Goal: Task Accomplishment & Management: Use online tool/utility

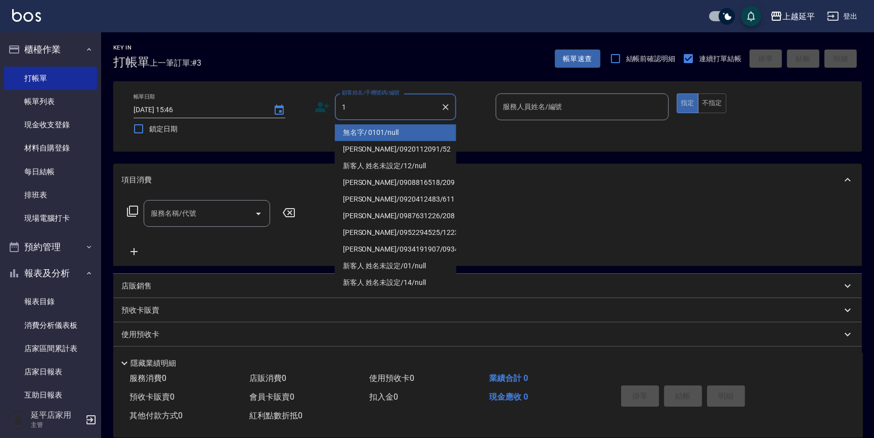
click at [353, 125] on li "無名字/ 0101/null" at bounding box center [395, 132] width 121 height 17
type input "無名字/ 0101/null"
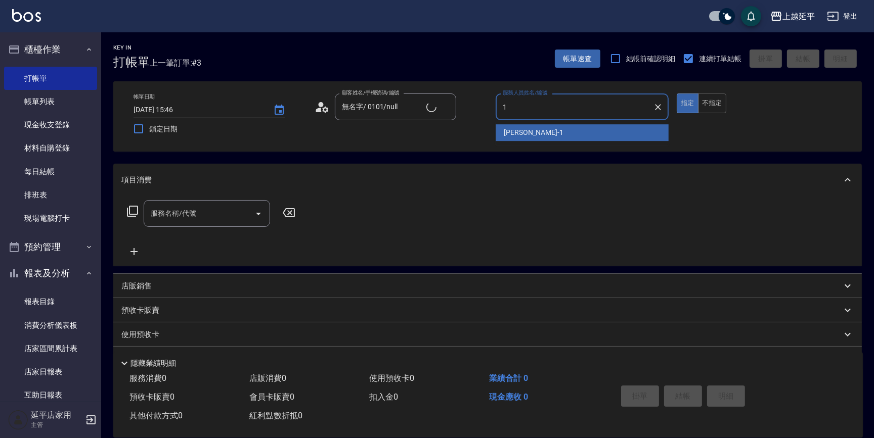
click at [524, 136] on span "[PERSON_NAME]-1" at bounding box center [534, 132] width 60 height 11
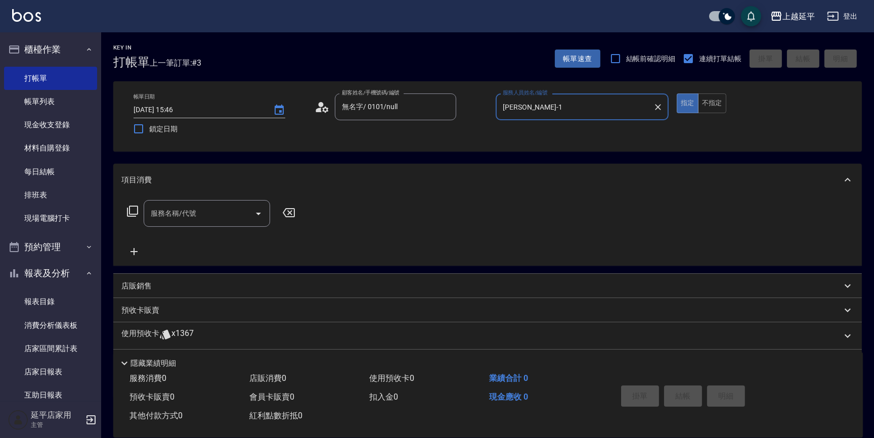
click at [253, 209] on icon "Open" at bounding box center [258, 214] width 12 height 12
type input "[PERSON_NAME]-1"
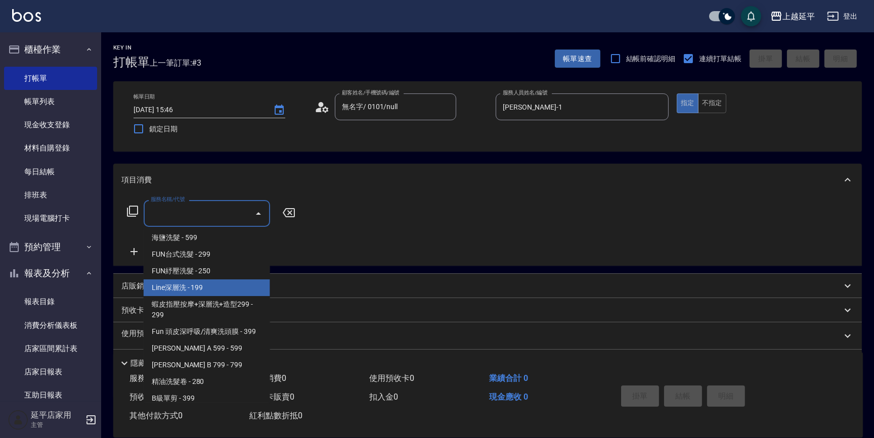
scroll to position [230, 0]
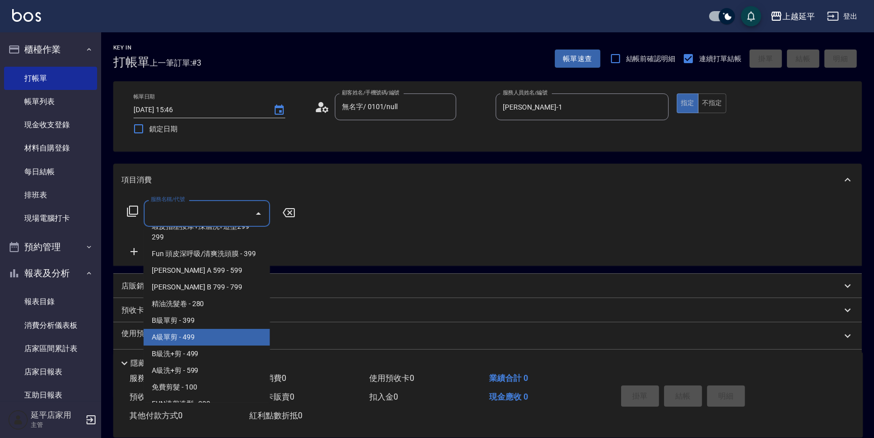
click at [192, 339] on span "A級單剪 - 499" at bounding box center [207, 337] width 126 height 17
type input "A級單剪(202)"
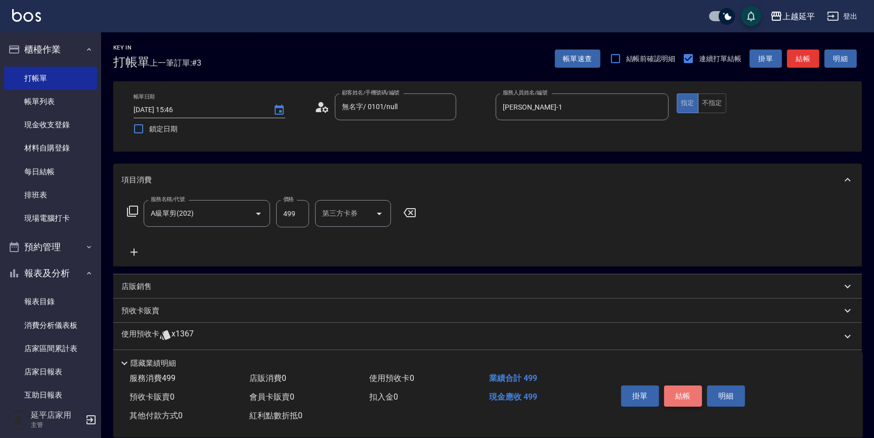
click at [673, 386] on button "結帳" at bounding box center [683, 396] width 38 height 21
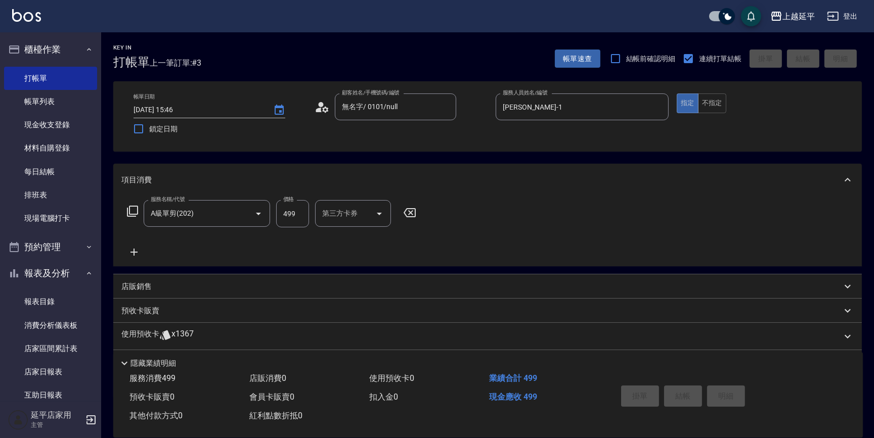
type input "[DATE] 18:01"
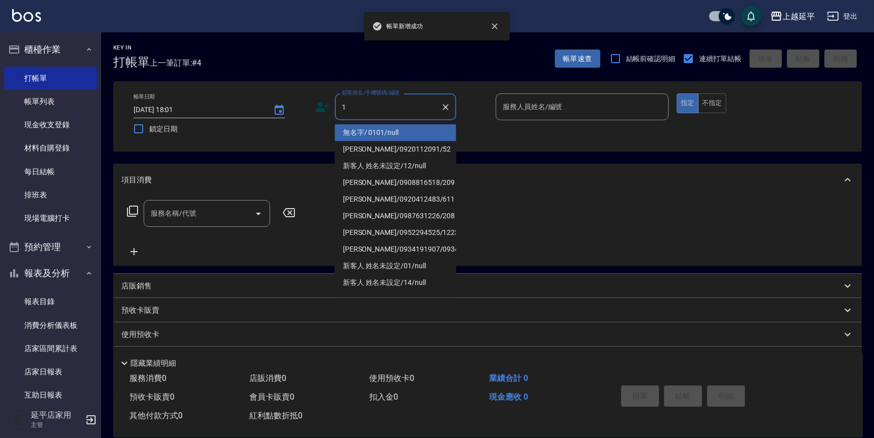
click at [357, 129] on li "無名字/ 0101/null" at bounding box center [395, 132] width 121 height 17
type input "無名字/ 0101/null"
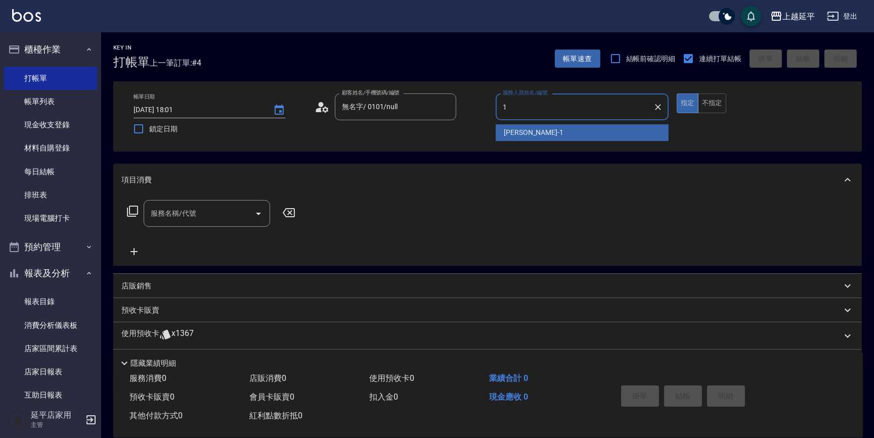
click at [514, 136] on span "[PERSON_NAME]-1" at bounding box center [534, 132] width 60 height 11
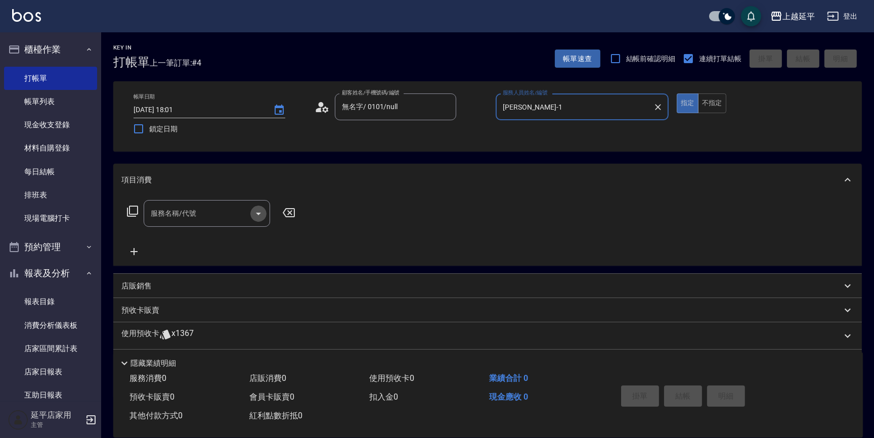
click at [260, 216] on icon "Open" at bounding box center [258, 214] width 12 height 12
type input "[PERSON_NAME]-1"
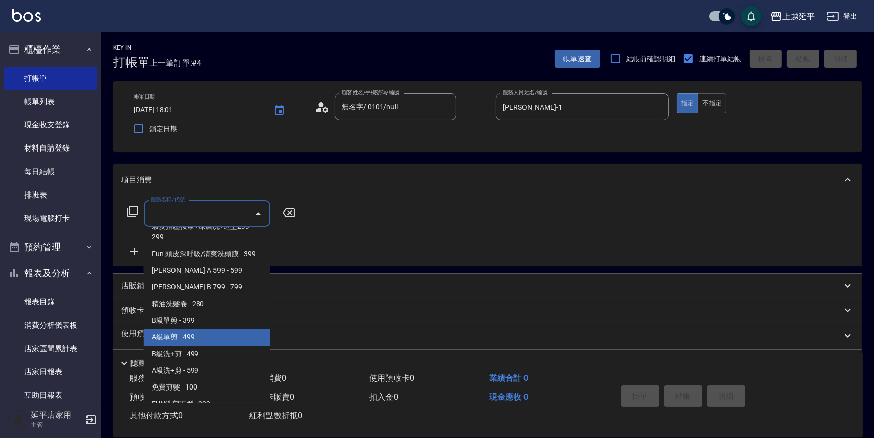
click at [194, 343] on span "A級單剪 - 499" at bounding box center [207, 337] width 126 height 17
type input "A級單剪(202)"
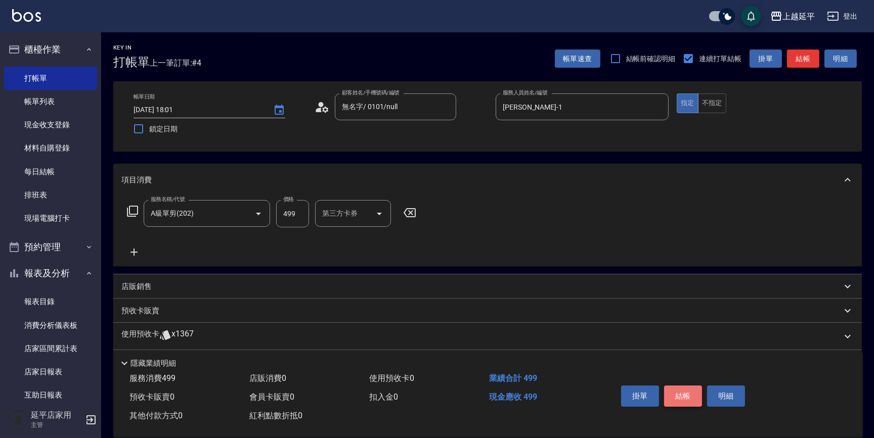
click at [681, 394] on button "結帳" at bounding box center [683, 396] width 38 height 21
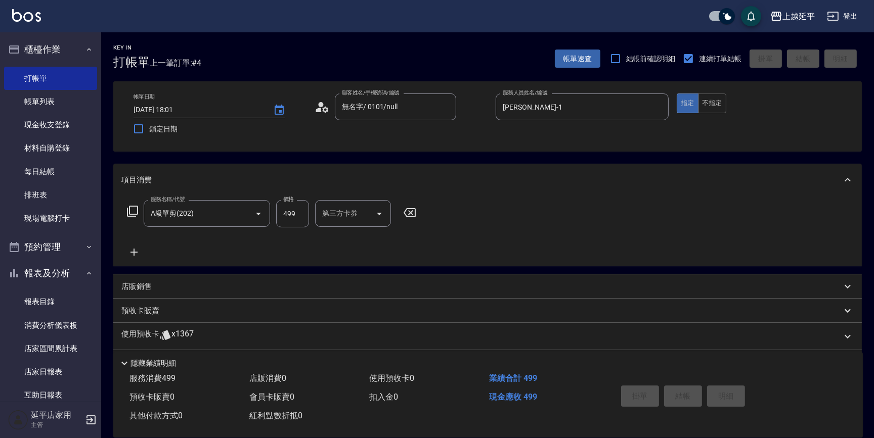
type input "[DATE] 18:02"
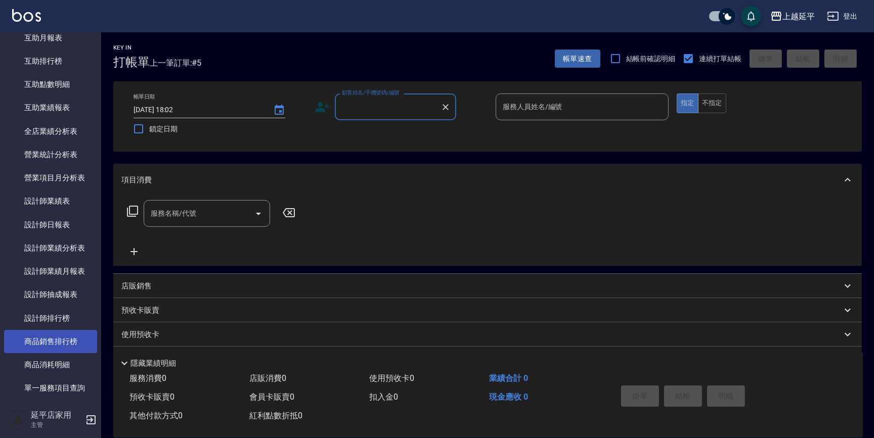
scroll to position [506, 0]
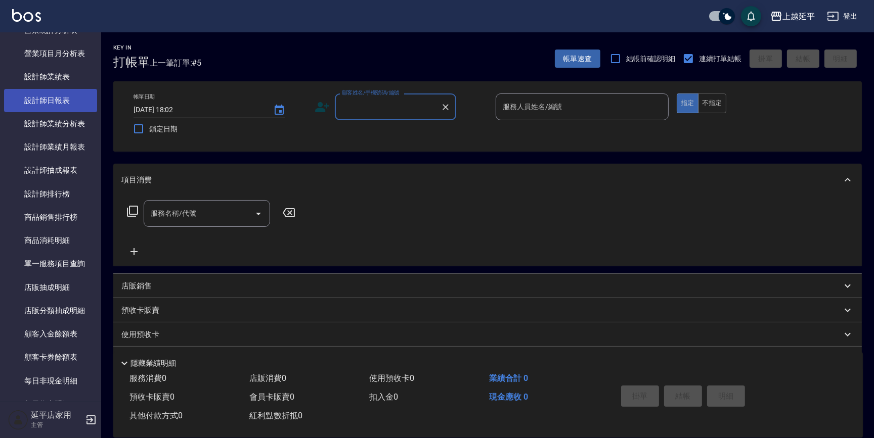
click at [55, 108] on link "設計師日報表" at bounding box center [50, 100] width 93 height 23
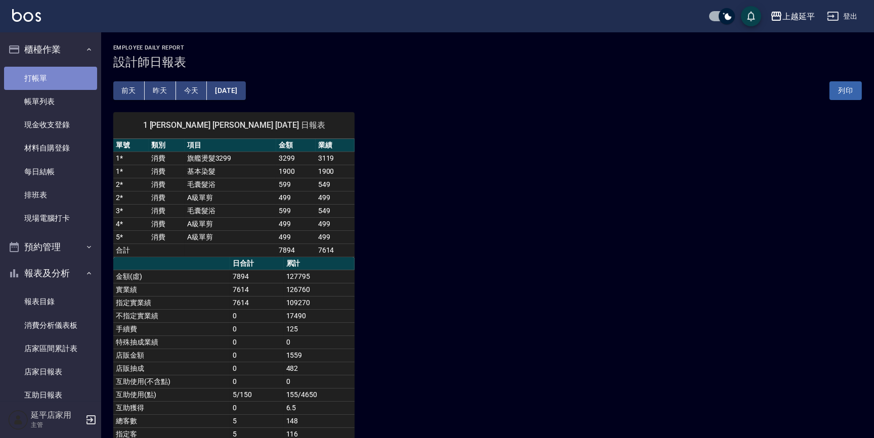
click at [50, 78] on link "打帳單" at bounding box center [50, 78] width 93 height 23
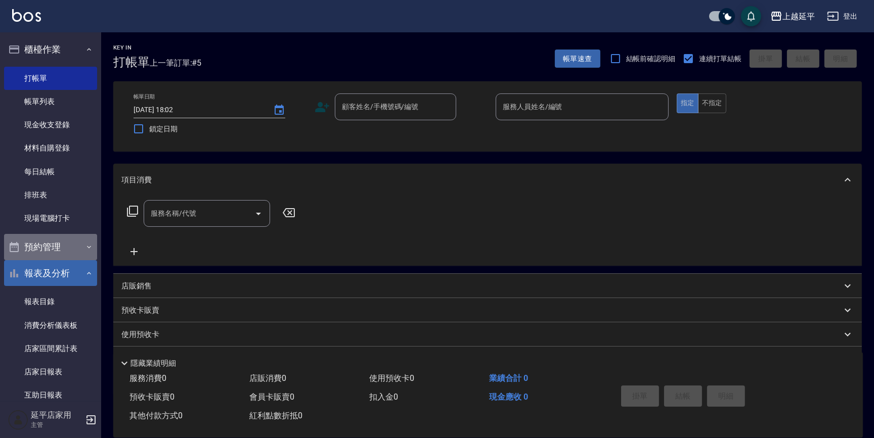
drag, startPoint x: 55, startPoint y: 259, endPoint x: 55, endPoint y: 268, distance: 9.1
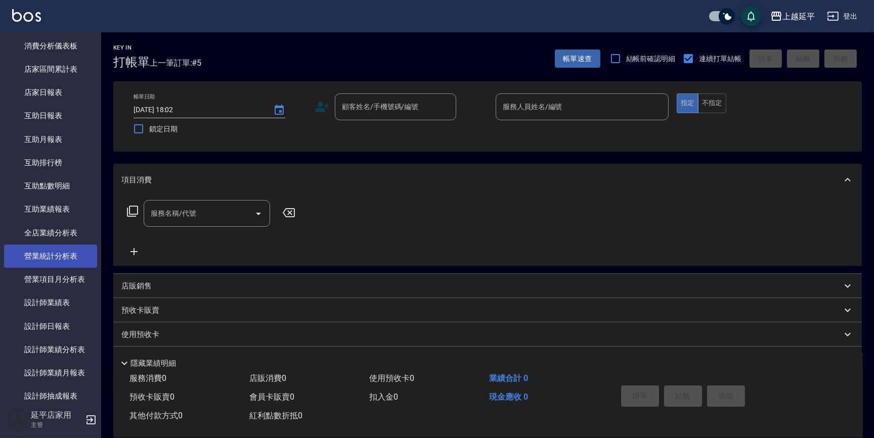
scroll to position [322, 0]
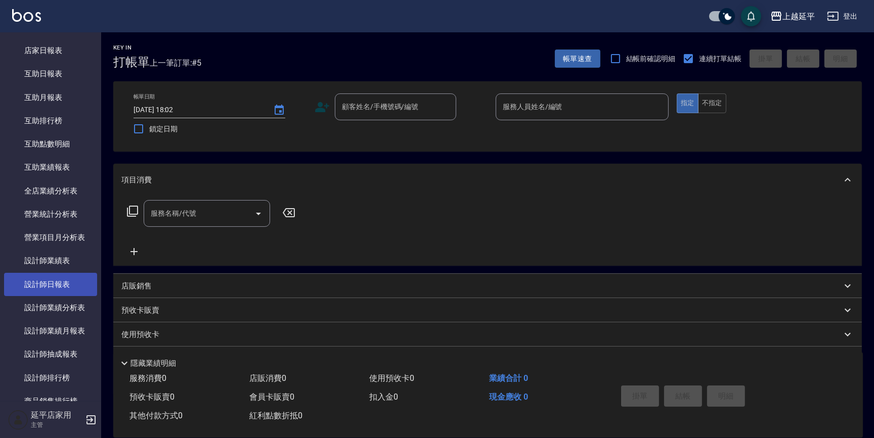
click at [53, 281] on link "設計師日報表" at bounding box center [50, 284] width 93 height 23
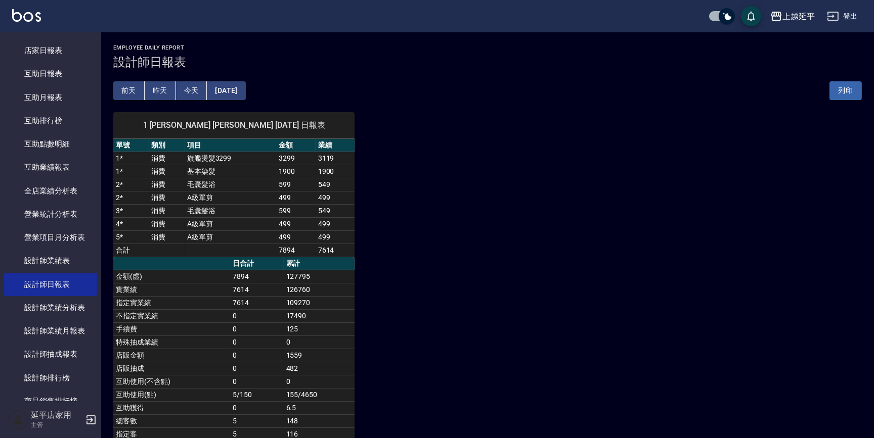
click at [132, 95] on button "前天" at bounding box center [128, 90] width 31 height 19
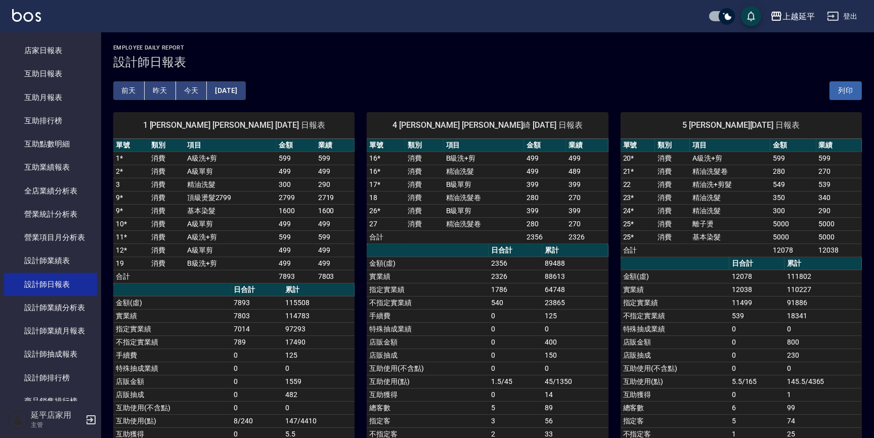
click at [132, 96] on button "前天" at bounding box center [128, 90] width 31 height 19
click at [165, 90] on button "昨天" at bounding box center [160, 90] width 31 height 19
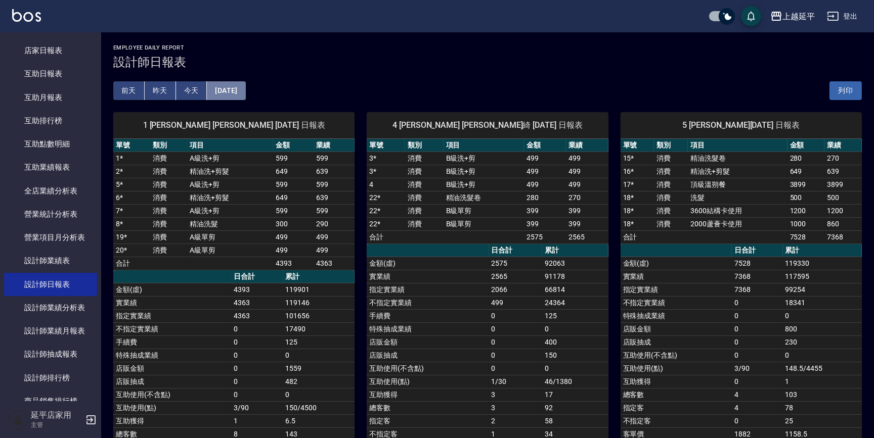
click at [236, 95] on button "[DATE]" at bounding box center [226, 90] width 38 height 19
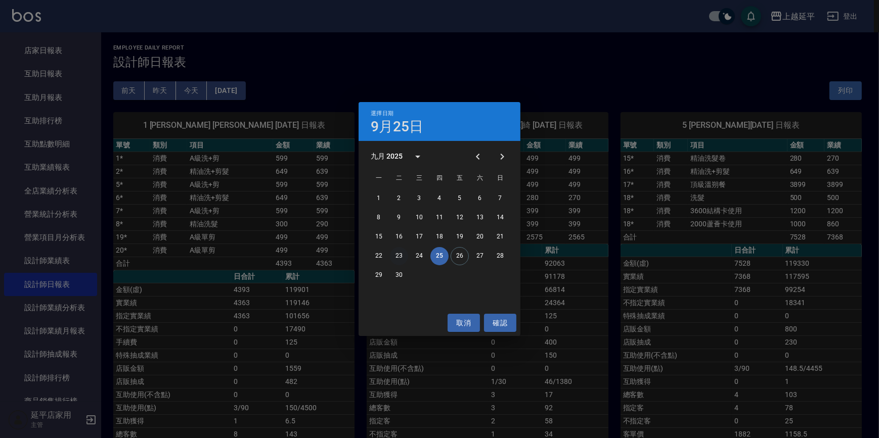
click at [403, 254] on button "23" at bounding box center [399, 256] width 18 height 18
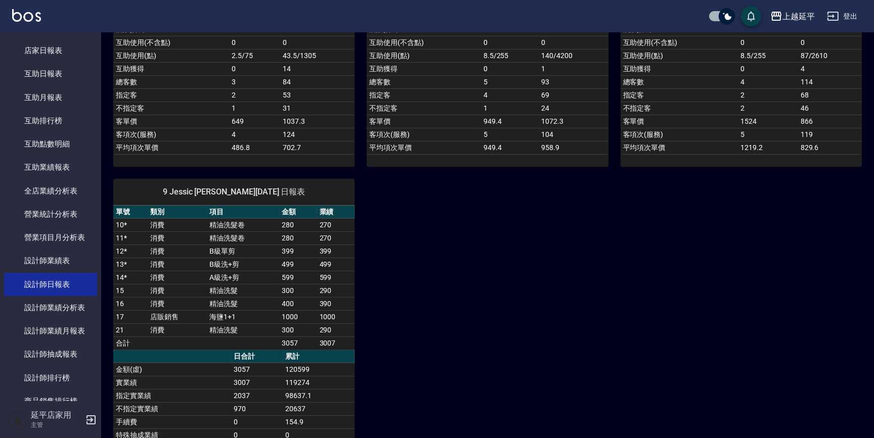
scroll to position [322, 0]
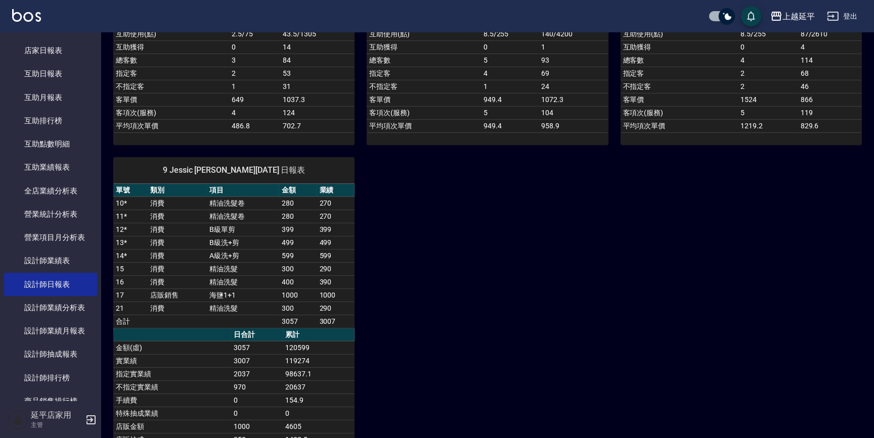
drag, startPoint x: 35, startPoint y: 123, endPoint x: 49, endPoint y: 121, distance: 14.3
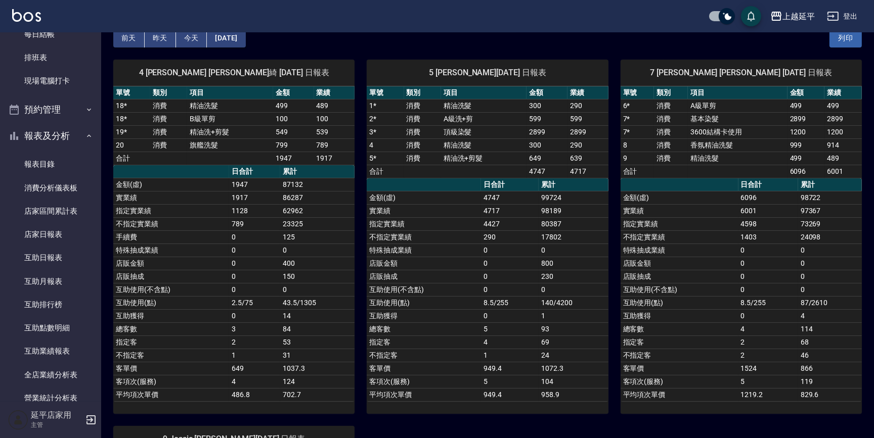
scroll to position [0, 0]
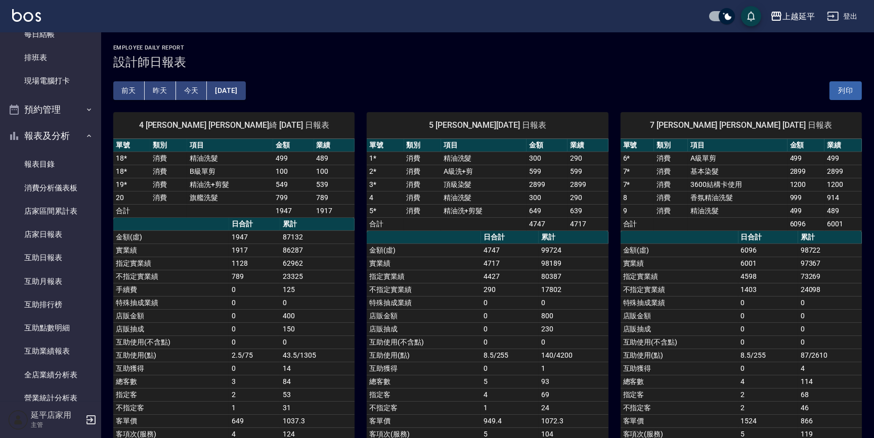
click at [161, 90] on button "昨天" at bounding box center [160, 90] width 31 height 19
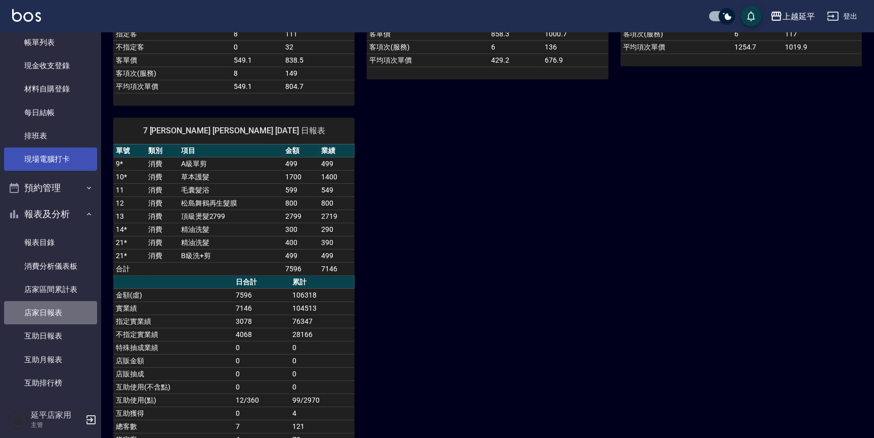
drag, startPoint x: 70, startPoint y: 229, endPoint x: 69, endPoint y: 213, distance: 15.2
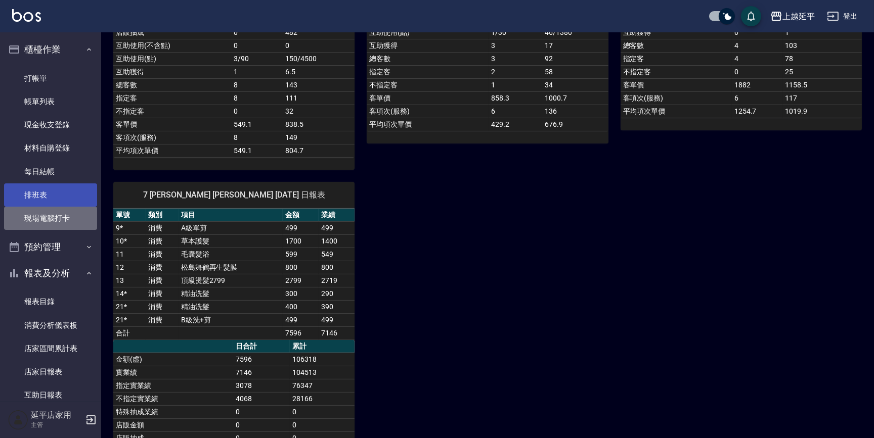
drag, startPoint x: 69, startPoint y: 210, endPoint x: 74, endPoint y: 203, distance: 8.4
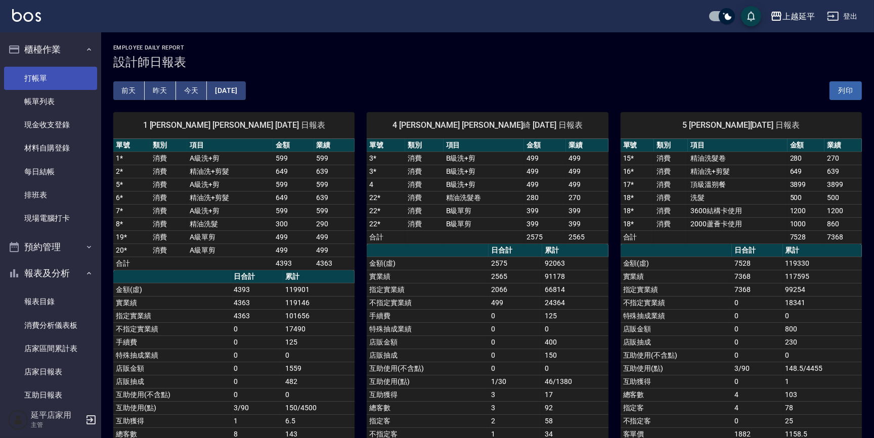
click at [53, 76] on link "打帳單" at bounding box center [50, 78] width 93 height 23
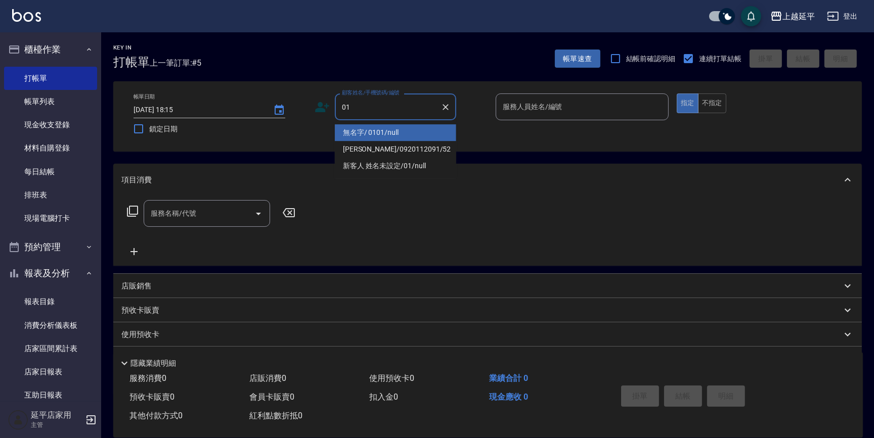
click at [402, 127] on li "無名字/ 0101/null" at bounding box center [395, 132] width 121 height 17
type input "無名字/ 0101/null"
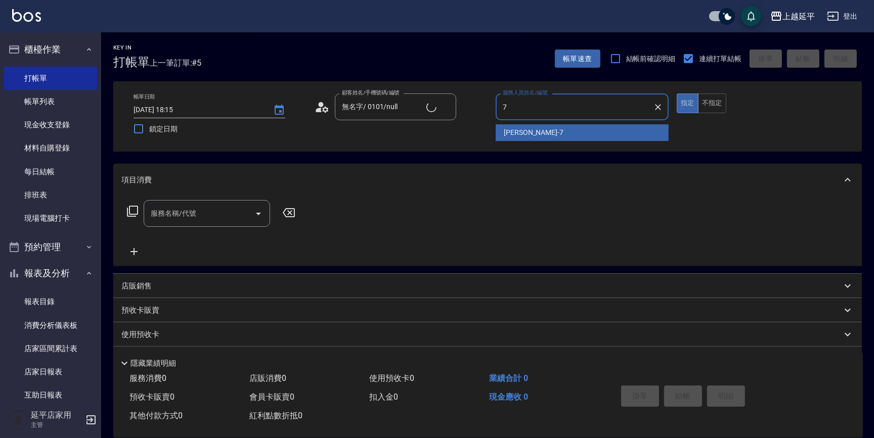
click at [534, 128] on div "[PERSON_NAME] -7" at bounding box center [582, 132] width 173 height 17
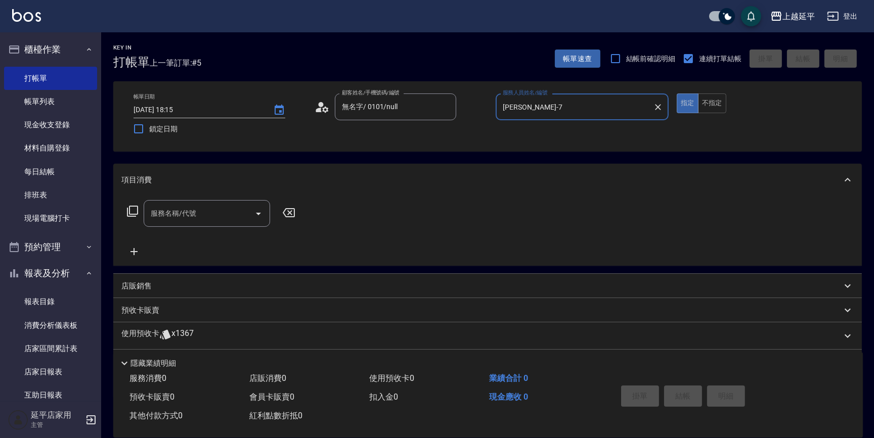
type input "[PERSON_NAME]-7"
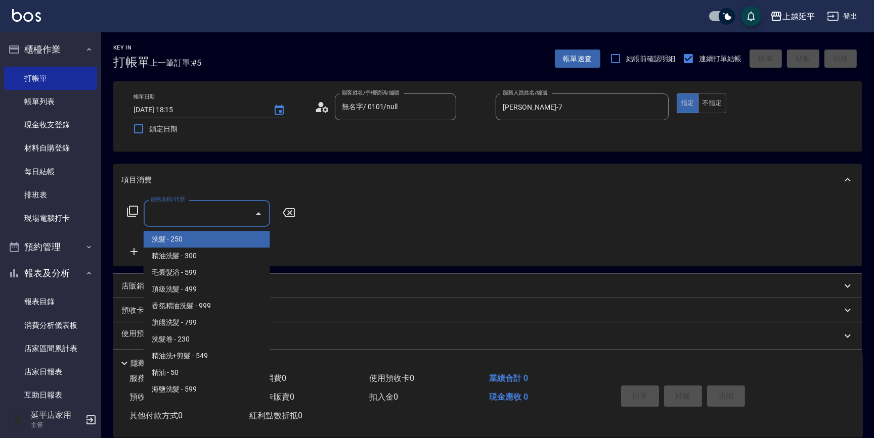
click at [232, 218] on input "服務名稱/代號" at bounding box center [199, 214] width 102 height 18
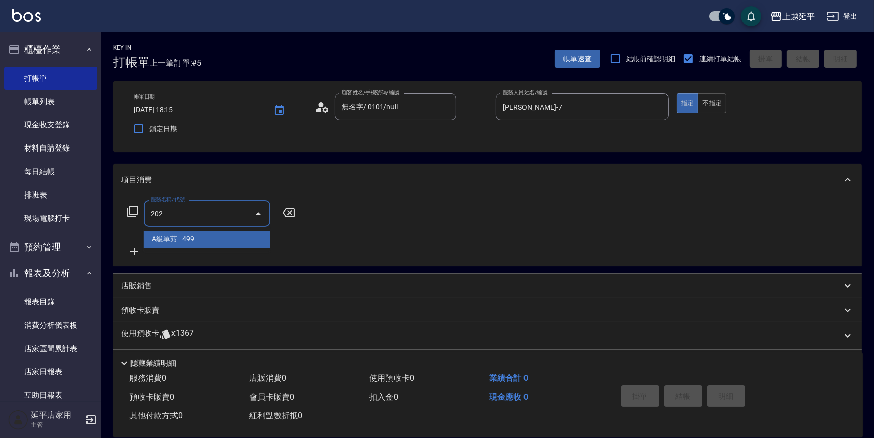
click at [252, 235] on span "A級單剪 - 499" at bounding box center [207, 239] width 126 height 17
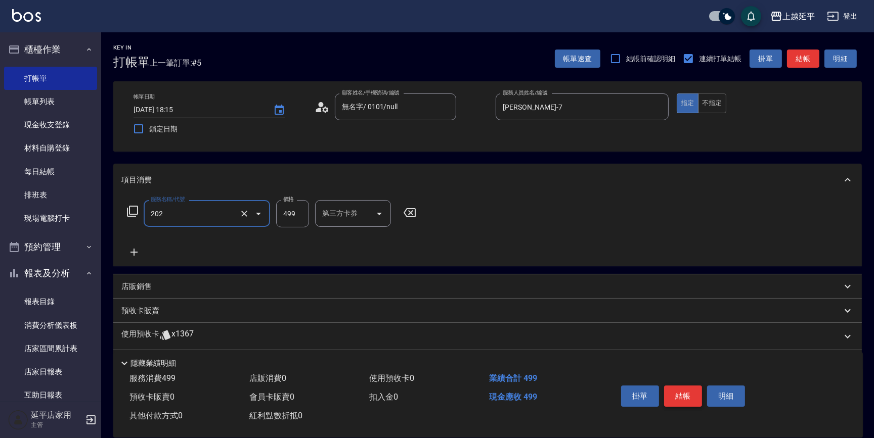
type input "A級單剪(202)"
click at [673, 399] on button "結帳" at bounding box center [683, 396] width 38 height 21
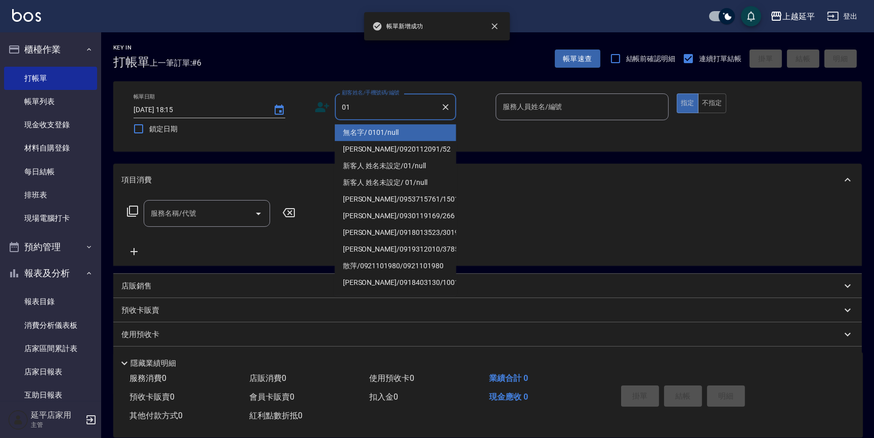
click at [396, 128] on li "無名字/ 0101/null" at bounding box center [395, 132] width 121 height 17
type input "無名字/ 0101/null"
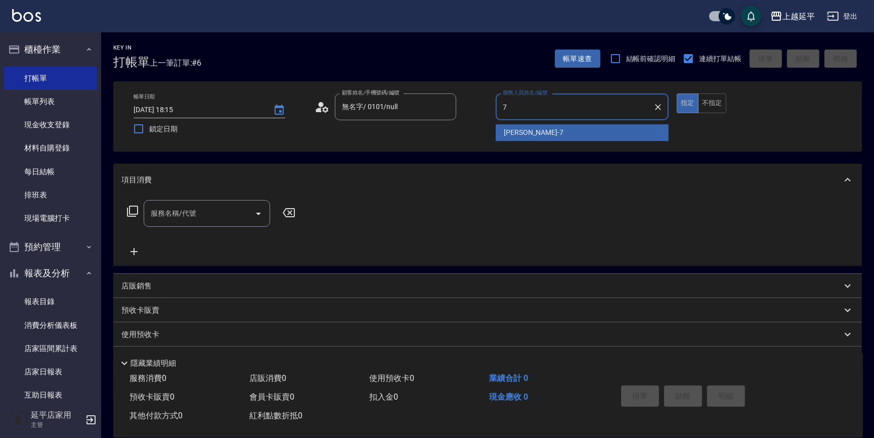
click at [526, 127] on span "[PERSON_NAME] -7" at bounding box center [534, 132] width 60 height 11
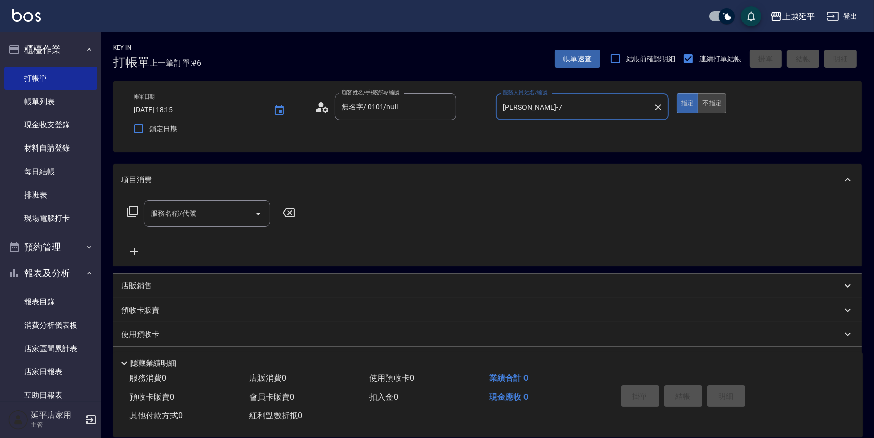
type input "[PERSON_NAME]-7"
click at [721, 97] on button "不指定" at bounding box center [712, 104] width 28 height 20
click at [259, 213] on icon "Open" at bounding box center [258, 214] width 5 height 3
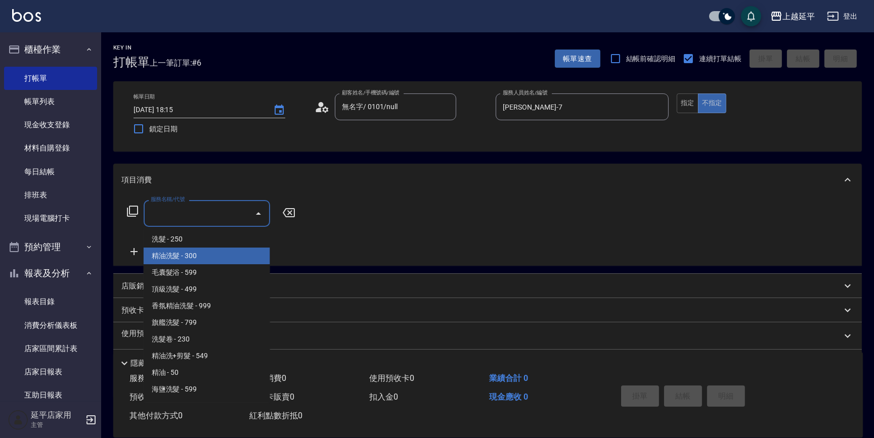
click at [234, 260] on span "精油洗髮 - 300" at bounding box center [207, 256] width 126 height 17
type input "精油洗髮(102)"
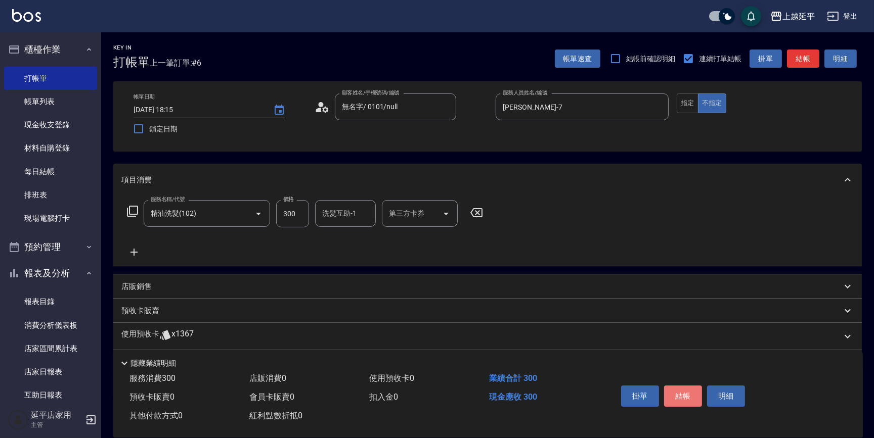
click at [680, 395] on button "結帳" at bounding box center [683, 396] width 38 height 21
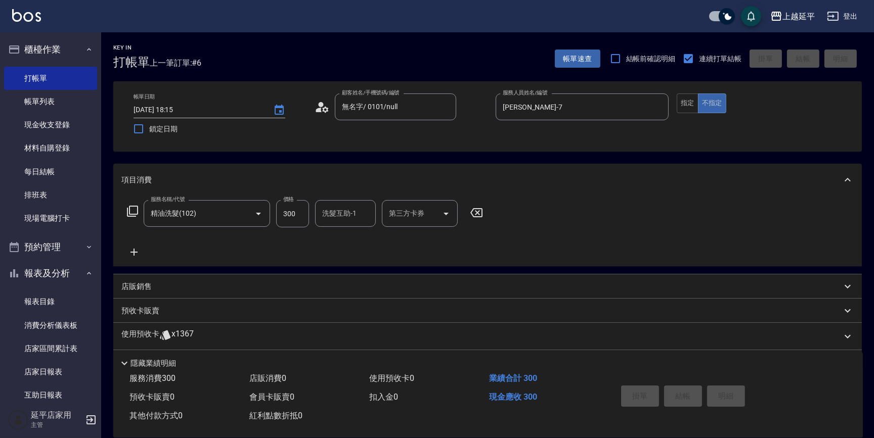
type input "[DATE] 18:16"
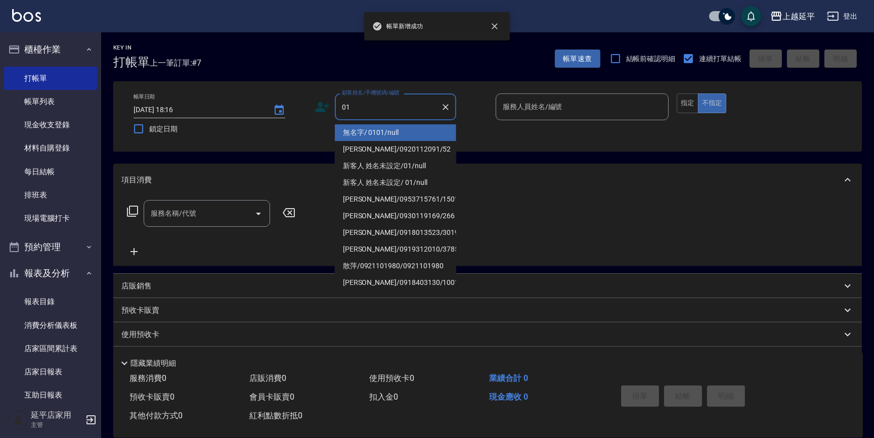
click at [412, 137] on li "無名字/ 0101/null" at bounding box center [395, 132] width 121 height 17
type input "無名字/ 0101/null"
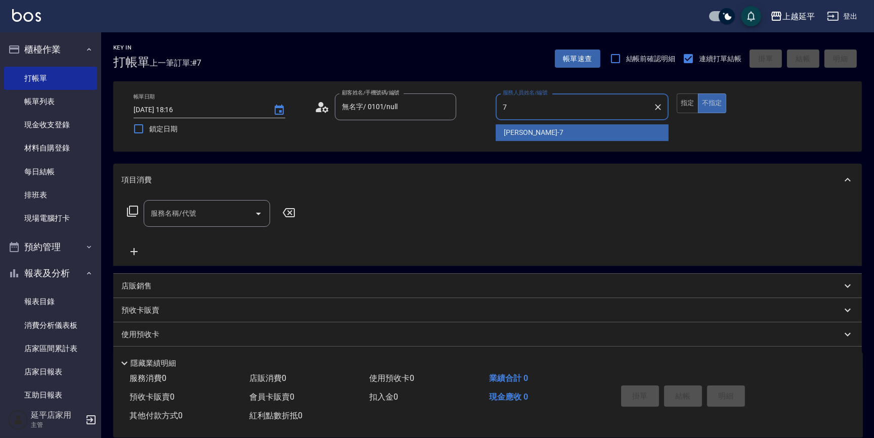
click at [534, 131] on div "[PERSON_NAME] -7" at bounding box center [582, 132] width 173 height 17
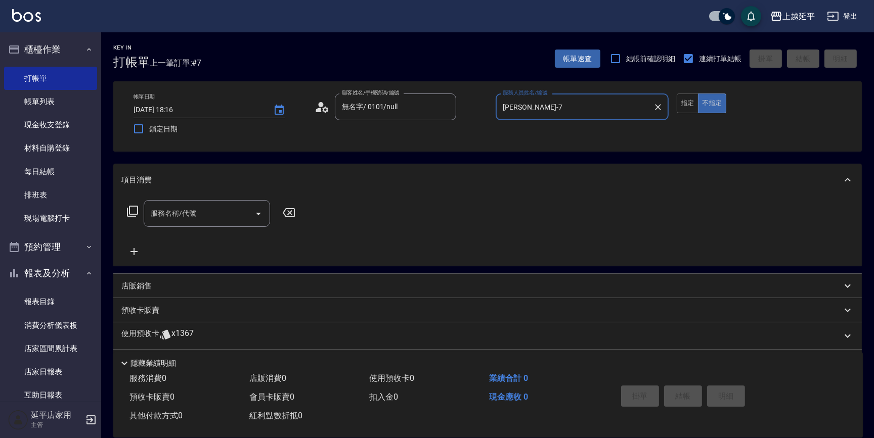
type input "[PERSON_NAME]-7"
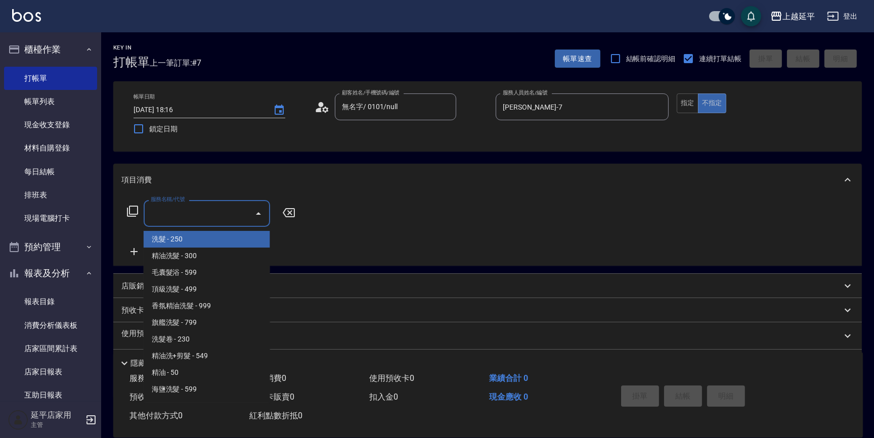
click at [212, 214] on input "服務名稱/代號" at bounding box center [199, 214] width 102 height 18
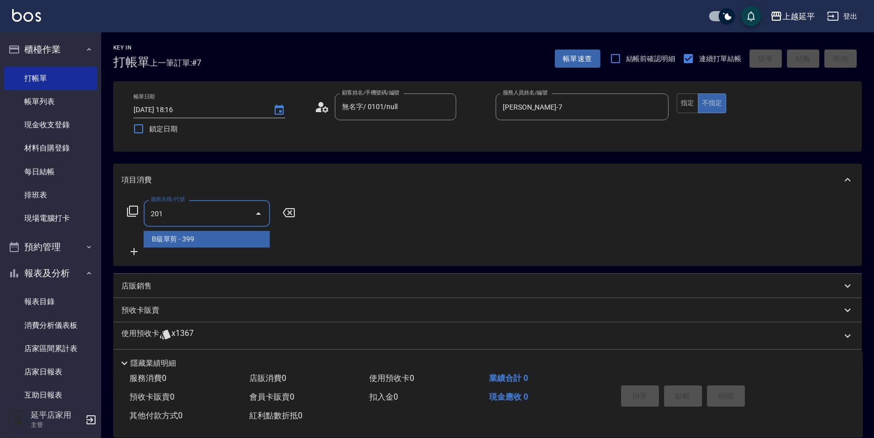
click at [226, 243] on span "B級單剪 - 399" at bounding box center [207, 239] width 126 height 17
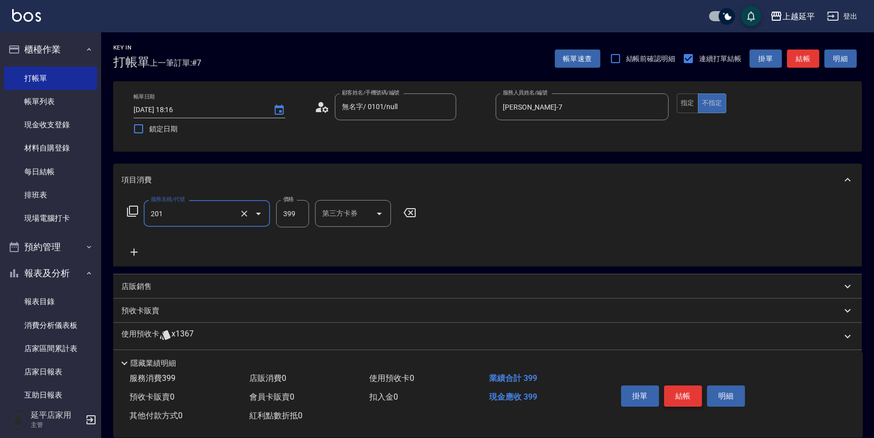
type input "B級單剪(201)"
click at [680, 393] on button "結帳" at bounding box center [683, 396] width 38 height 21
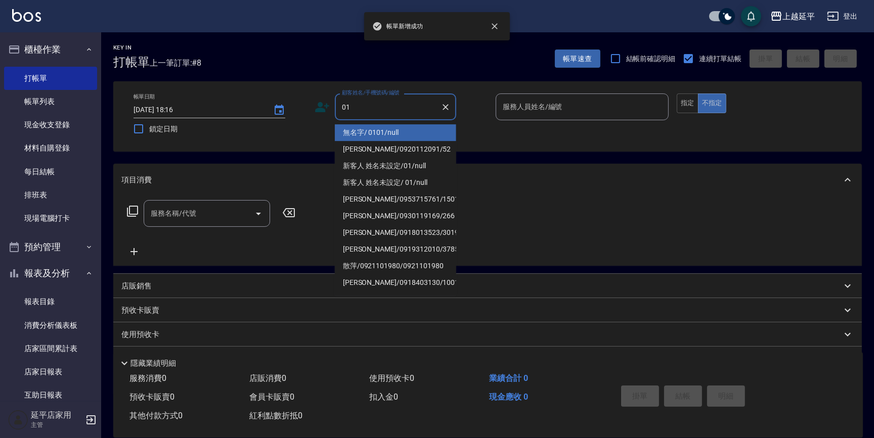
click at [388, 131] on li "無名字/ 0101/null" at bounding box center [395, 132] width 121 height 17
type input "無名字/ 0101/null"
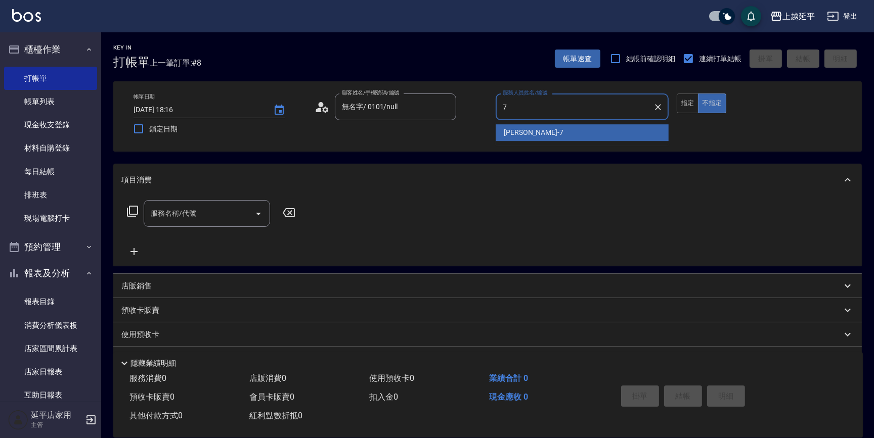
click at [537, 129] on div "[PERSON_NAME] -7" at bounding box center [582, 132] width 173 height 17
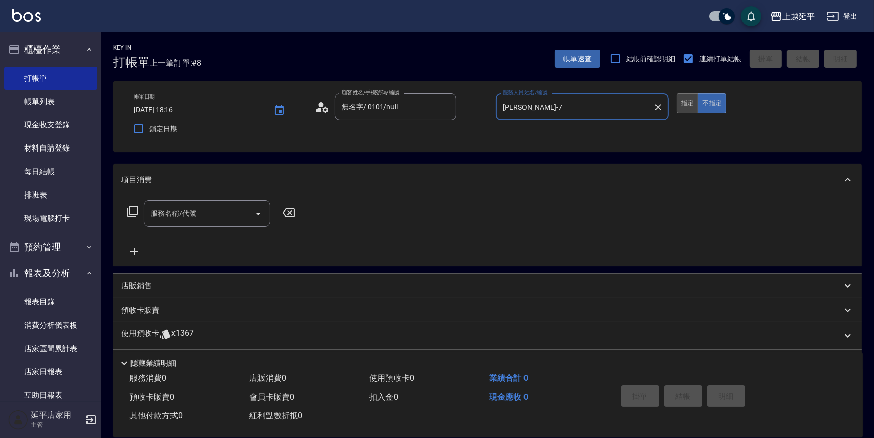
type input "[PERSON_NAME]-7"
drag, startPoint x: 691, startPoint y: 107, endPoint x: 671, endPoint y: 106, distance: 20.8
click at [691, 106] on button "指定" at bounding box center [688, 104] width 22 height 20
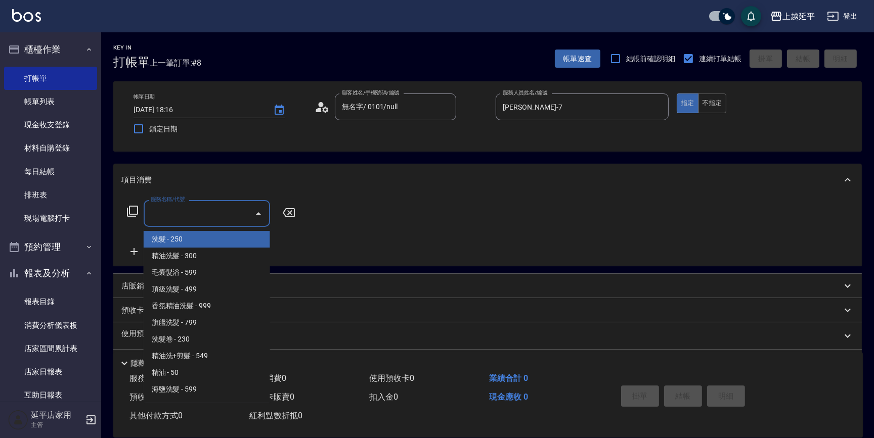
click at [197, 218] on input "服務名稱/代號" at bounding box center [199, 214] width 102 height 18
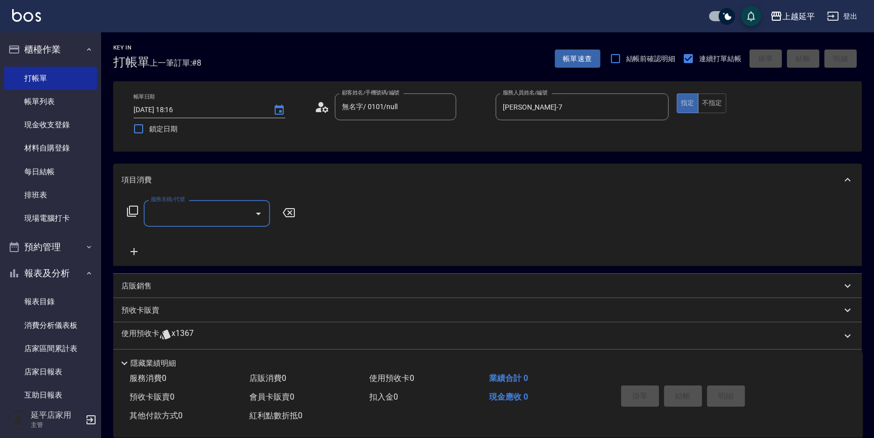
drag, startPoint x: 201, startPoint y: 212, endPoint x: 195, endPoint y: 209, distance: 7.0
click at [199, 211] on input "服務名稱/代號" at bounding box center [199, 214] width 102 height 18
click at [205, 244] on span "A級單剪 - 499" at bounding box center [207, 239] width 126 height 17
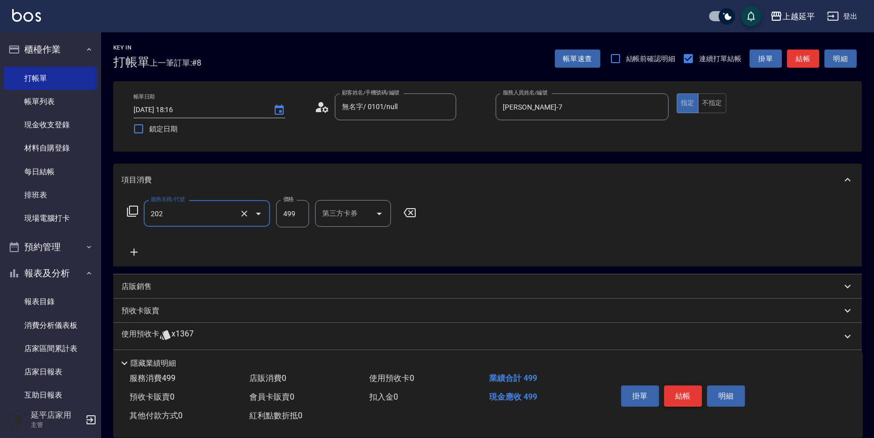
type input "A級單剪(202)"
click at [679, 391] on button "結帳" at bounding box center [683, 396] width 38 height 21
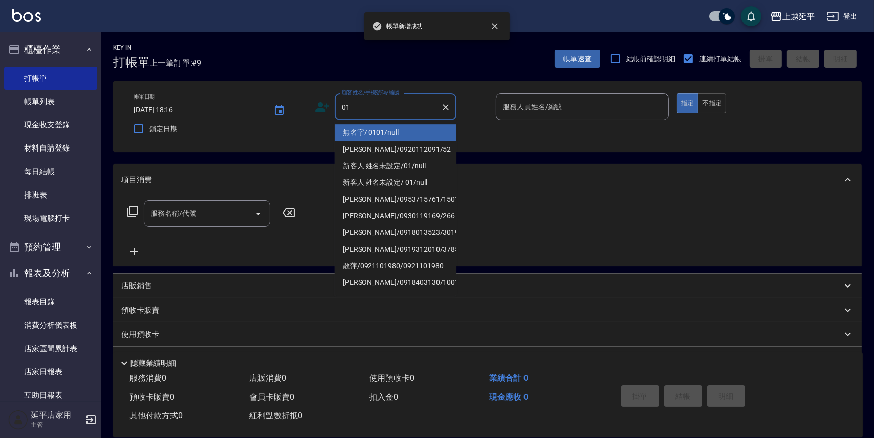
click at [365, 141] on li "無名字/ 0101/null" at bounding box center [395, 132] width 121 height 17
type input "無名字/ 0101/null"
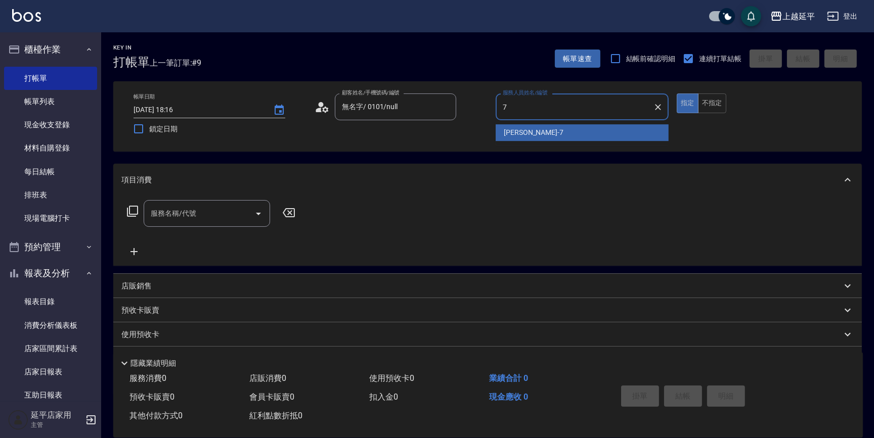
click at [519, 136] on span "[PERSON_NAME] -7" at bounding box center [534, 132] width 60 height 11
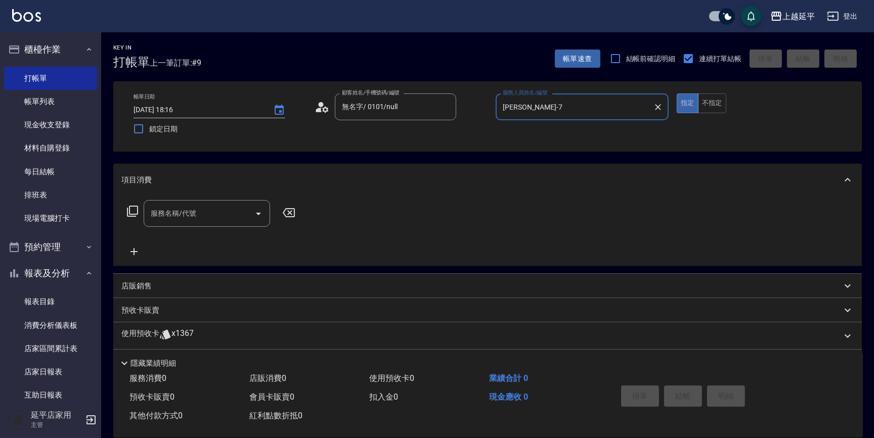
type input "[PERSON_NAME]-7"
drag, startPoint x: 176, startPoint y: 217, endPoint x: 171, endPoint y: 210, distance: 9.0
click at [174, 213] on input "服務名稱/代號" at bounding box center [199, 214] width 102 height 18
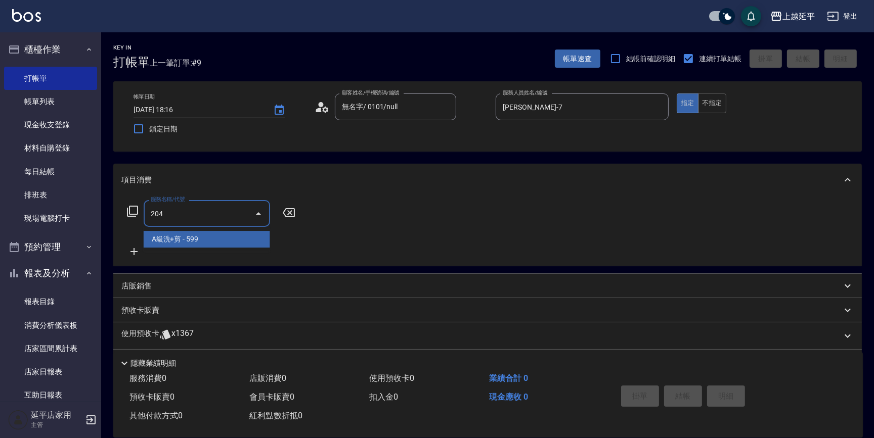
drag, startPoint x: 187, startPoint y: 246, endPoint x: 192, endPoint y: 242, distance: 6.2
click at [189, 245] on span "A級洗+剪 - 599" at bounding box center [207, 239] width 126 height 17
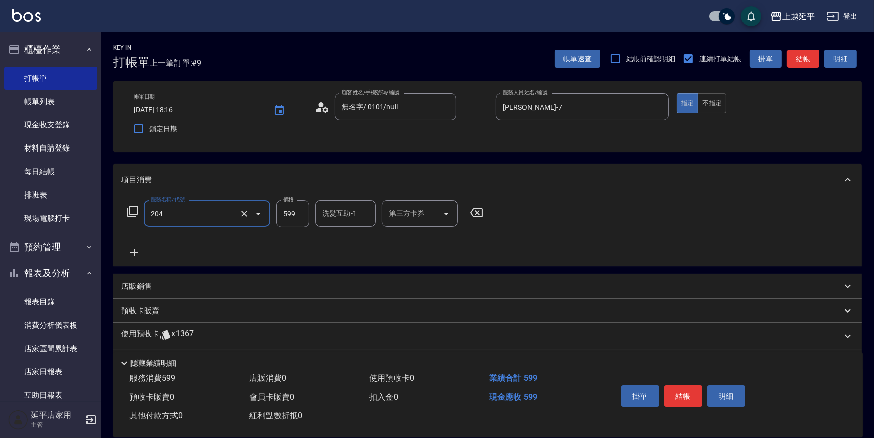
type input "A級洗+剪(204)"
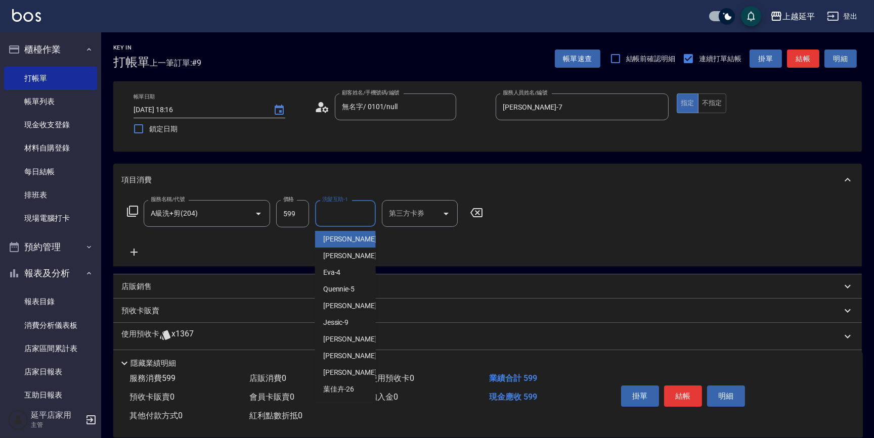
click at [346, 215] on input "洗髮互助-1" at bounding box center [346, 214] width 52 height 18
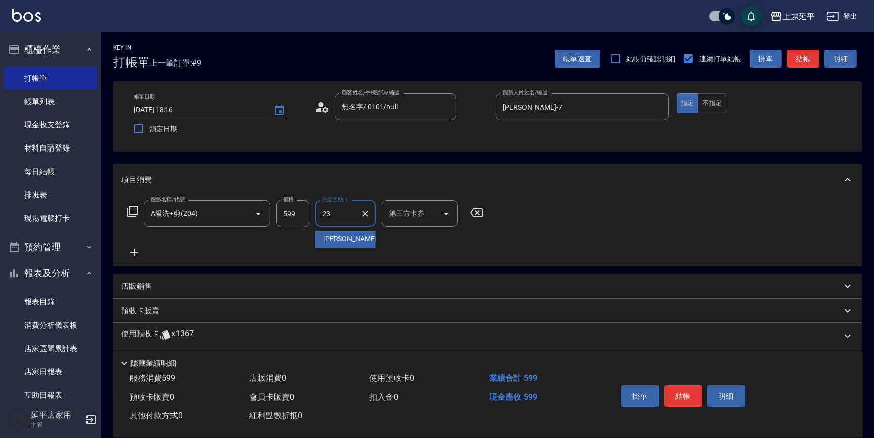
click at [349, 237] on div "恩恩 -23" at bounding box center [345, 239] width 61 height 17
type input "恩恩-23"
click at [678, 388] on button "結帳" at bounding box center [683, 396] width 38 height 21
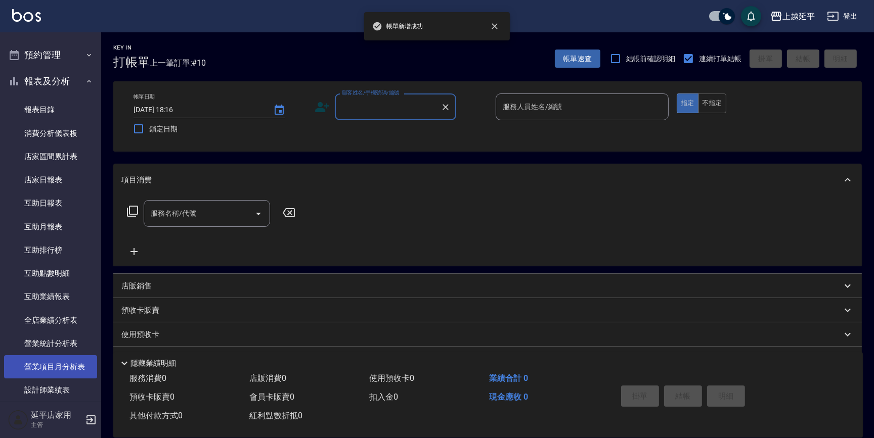
scroll to position [230, 0]
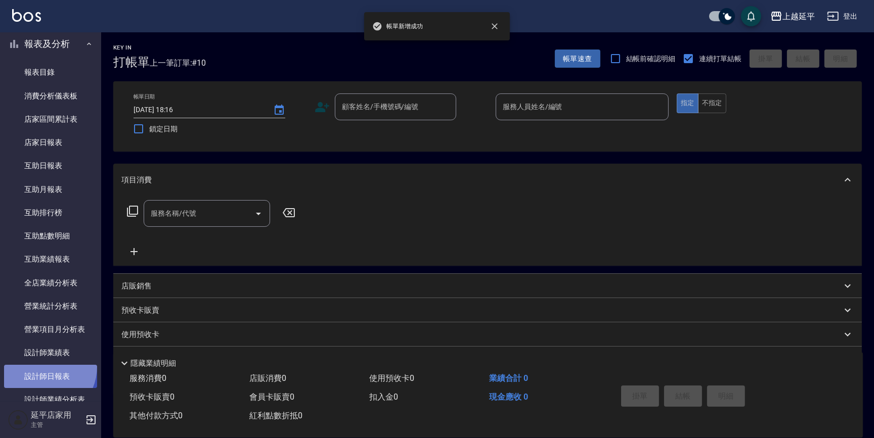
click at [40, 367] on link "設計師日報表" at bounding box center [50, 376] width 93 height 23
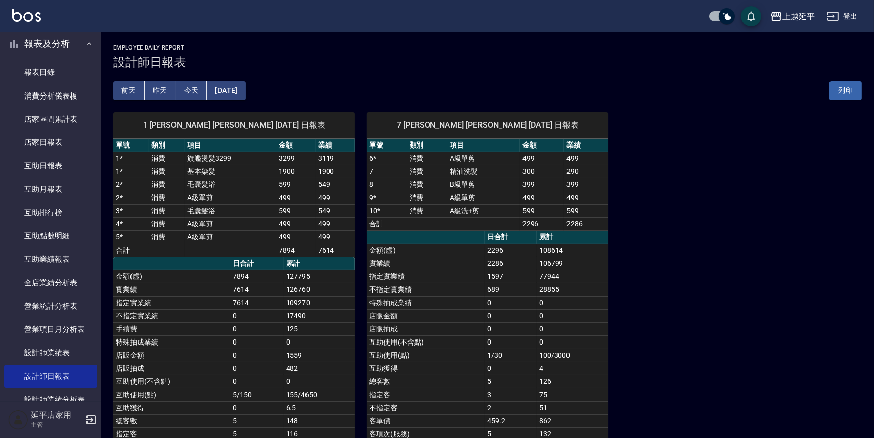
drag, startPoint x: 40, startPoint y: 74, endPoint x: 52, endPoint y: 73, distance: 11.2
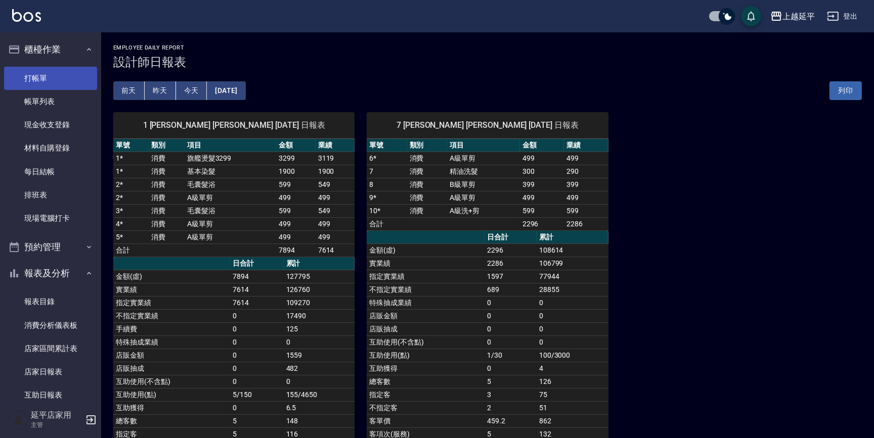
click at [55, 73] on link "打帳單" at bounding box center [50, 78] width 93 height 23
